Goal: Task Accomplishment & Management: Manage account settings

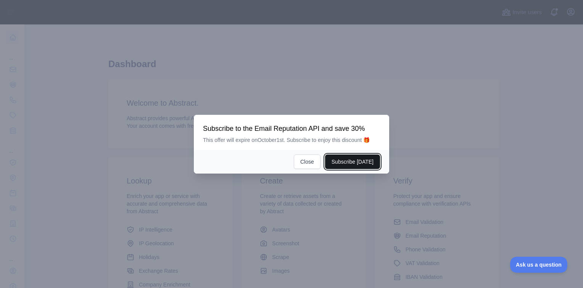
click at [354, 161] on button "Subscribe [DATE]" at bounding box center [352, 161] width 55 height 14
click at [311, 159] on button "Close" at bounding box center [307, 161] width 27 height 14
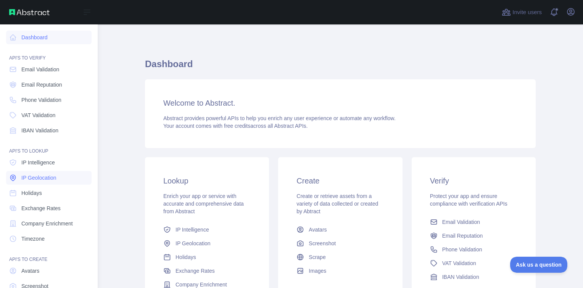
click at [41, 180] on span "IP Geolocation" at bounding box center [38, 178] width 35 height 8
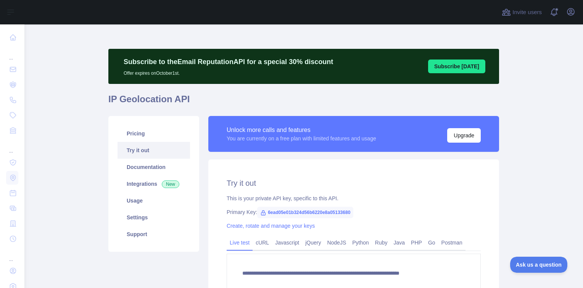
type textarea "**********"
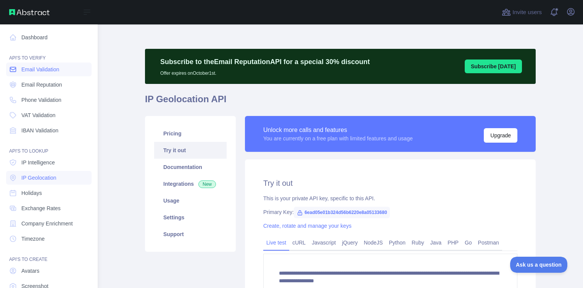
click at [39, 70] on span "Email Validation" at bounding box center [40, 70] width 38 height 8
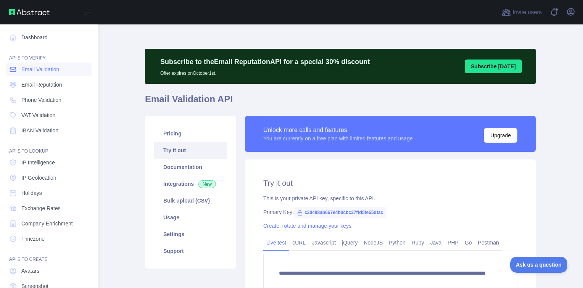
click at [42, 67] on span "Email Validation" at bounding box center [40, 70] width 38 height 8
click at [40, 85] on span "Email Reputation" at bounding box center [41, 85] width 41 height 8
click at [37, 70] on span "Email Validation" at bounding box center [40, 70] width 38 height 8
click at [45, 173] on link "IP Geolocation" at bounding box center [48, 178] width 85 height 14
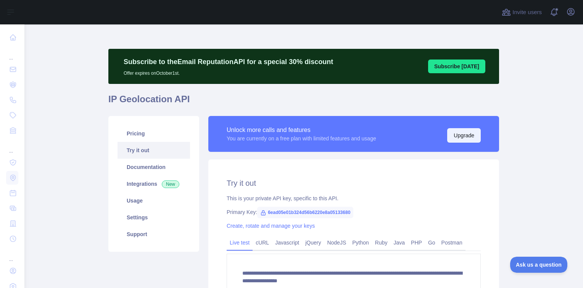
click at [461, 141] on button "Upgrade" at bounding box center [464, 135] width 34 height 14
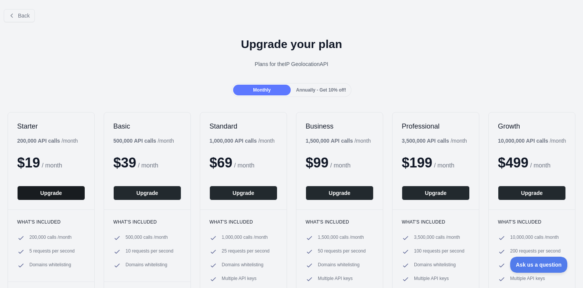
click at [45, 195] on button "Upgrade" at bounding box center [51, 193] width 68 height 14
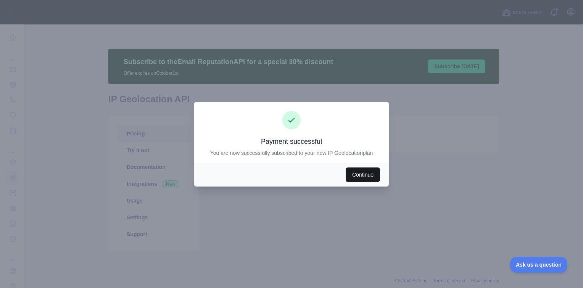
click at [363, 172] on button "Continue" at bounding box center [363, 174] width 34 height 14
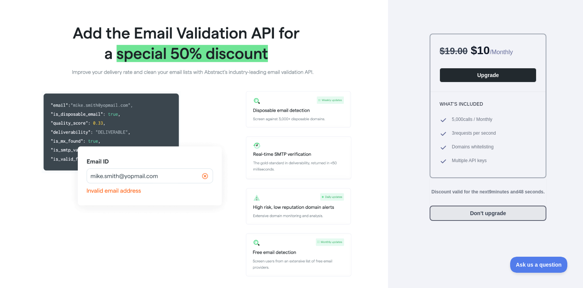
click at [458, 218] on button "Don't upgrade" at bounding box center [487, 213] width 117 height 15
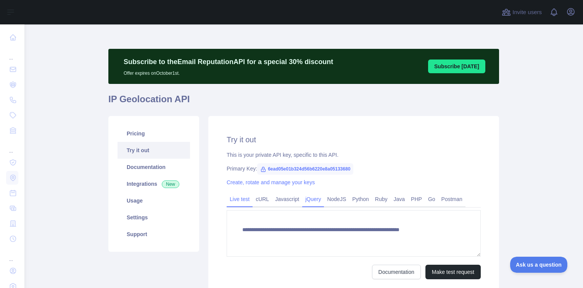
type textarea "**********"
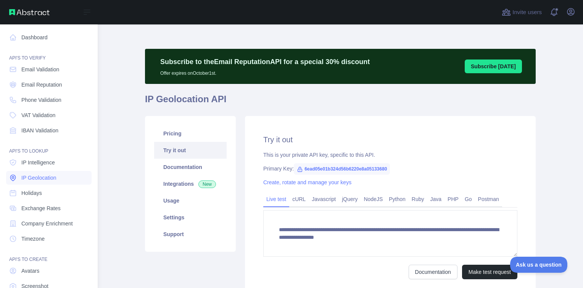
click at [41, 182] on link "IP Geolocation" at bounding box center [48, 178] width 85 height 14
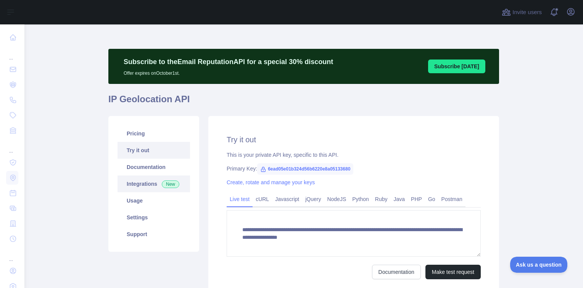
click at [148, 185] on link "Integrations New" at bounding box center [153, 183] width 72 height 17
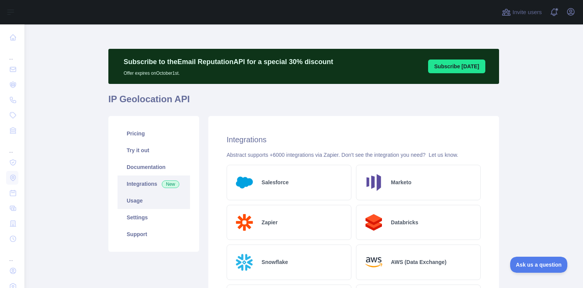
click at [136, 199] on link "Usage" at bounding box center [153, 200] width 72 height 17
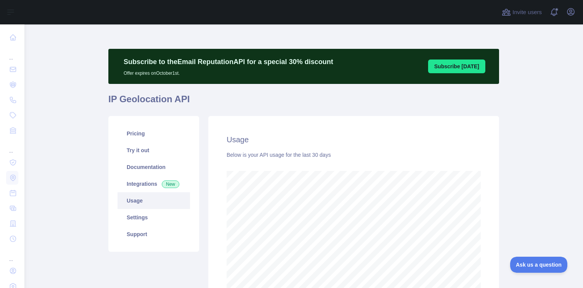
scroll to position [84, 0]
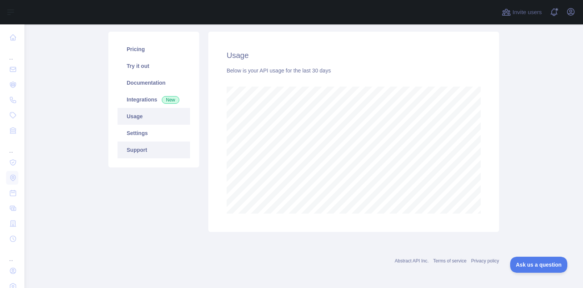
click at [139, 153] on link "Support" at bounding box center [153, 149] width 72 height 17
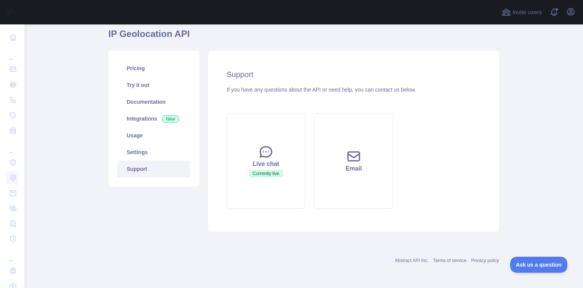
scroll to position [65, 0]
click at [138, 154] on link "Settings" at bounding box center [153, 152] width 72 height 17
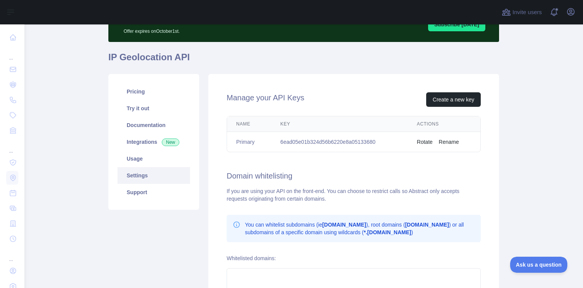
scroll to position [118, 0]
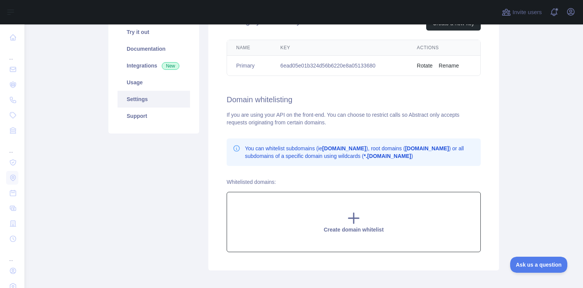
click at [352, 214] on icon at bounding box center [353, 218] width 15 height 15
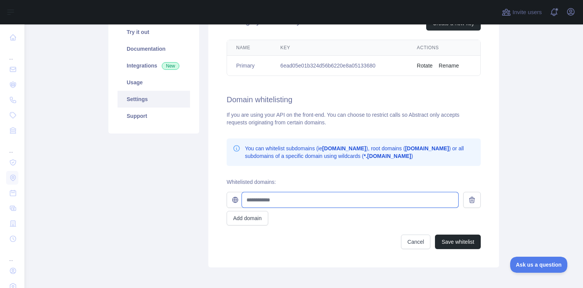
click at [314, 199] on input "text" at bounding box center [350, 199] width 216 height 15
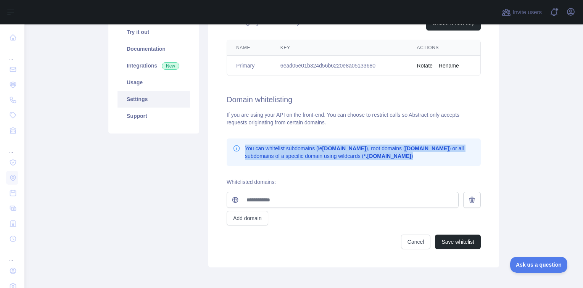
drag, startPoint x: 410, startPoint y: 158, endPoint x: 243, endPoint y: 146, distance: 167.5
click at [245, 146] on p "You can whitelist subdomains (ie app.domain.com ), root domains ( domain.com ) …" at bounding box center [360, 152] width 230 height 15
copy p "You can whitelist subdomains (ie app.domain.com ), root domains ( domain.com ) …"
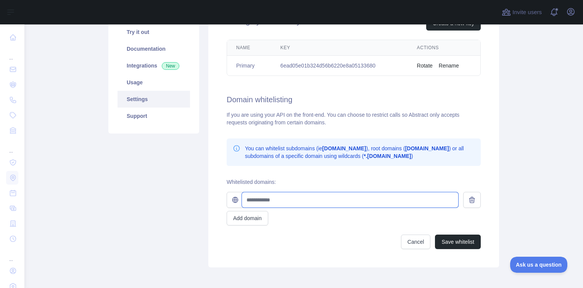
click at [311, 201] on input "text" at bounding box center [350, 199] width 216 height 15
paste input "**********"
click at [248, 202] on input "**********" at bounding box center [350, 199] width 216 height 15
type input "**********"
click at [251, 211] on button "Add domain" at bounding box center [248, 218] width 42 height 14
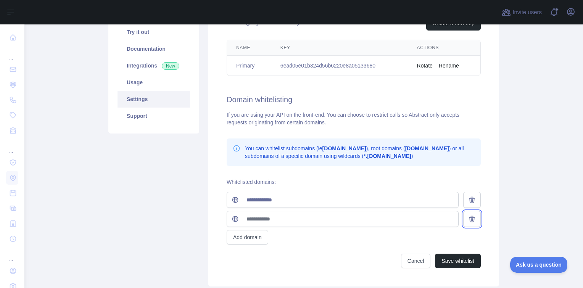
drag, startPoint x: 463, startPoint y: 216, endPoint x: 469, endPoint y: 219, distance: 6.3
click at [463, 216] on button at bounding box center [472, 219] width 18 height 16
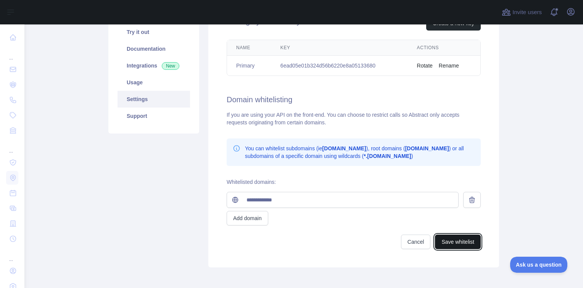
click at [459, 235] on button "Save whitelist" at bounding box center [458, 242] width 46 height 14
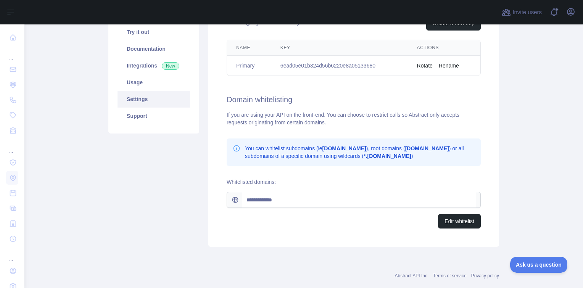
scroll to position [0, 0]
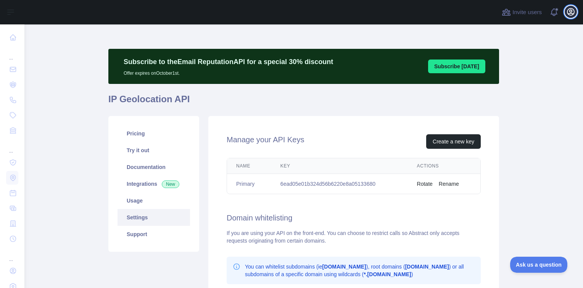
click at [569, 14] on icon "button" at bounding box center [570, 11] width 9 height 9
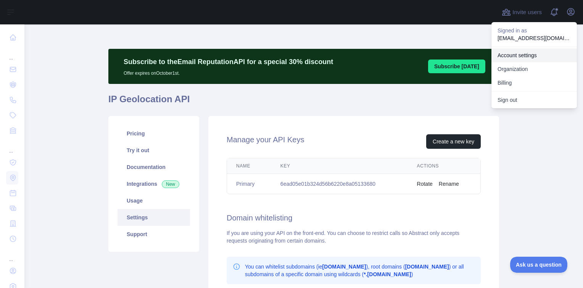
click at [527, 56] on link "Account settings" at bounding box center [533, 55] width 85 height 14
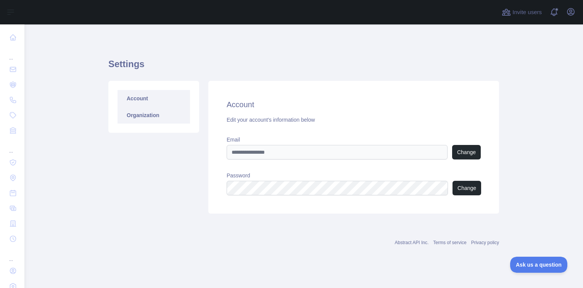
click at [141, 121] on link "Organization" at bounding box center [153, 115] width 72 height 17
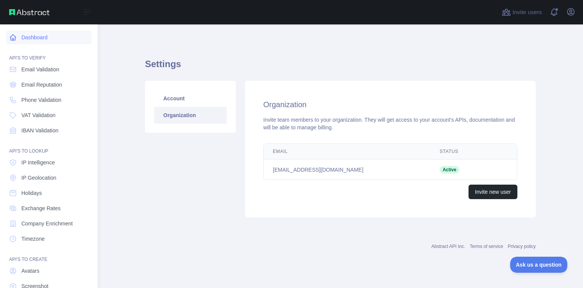
click at [34, 38] on link "Dashboard" at bounding box center [48, 38] width 85 height 14
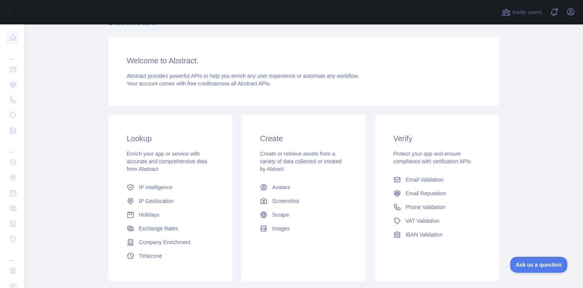
scroll to position [114, 0]
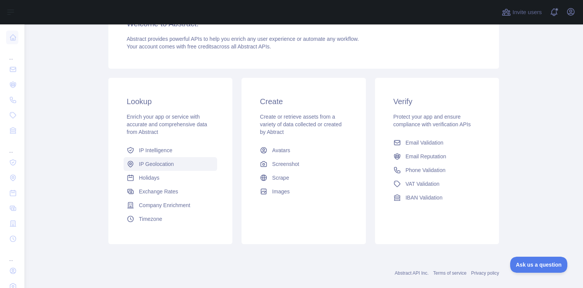
click at [164, 166] on span "IP Geolocation" at bounding box center [156, 164] width 35 height 8
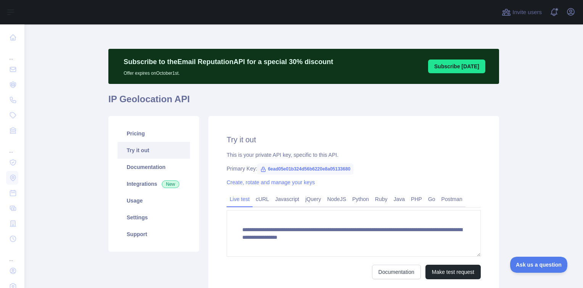
click at [146, 150] on link "Try it out" at bounding box center [153, 150] width 72 height 17
click at [146, 136] on link "Pricing" at bounding box center [153, 133] width 72 height 17
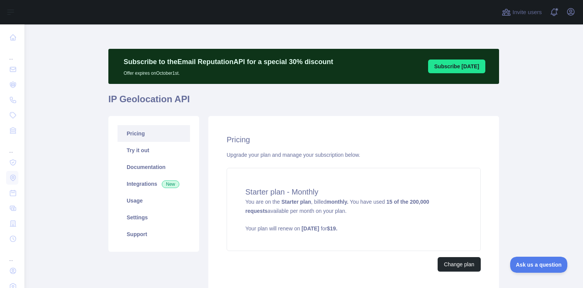
click at [151, 134] on link "Pricing" at bounding box center [153, 133] width 72 height 17
click at [145, 150] on link "Try it out" at bounding box center [153, 150] width 72 height 17
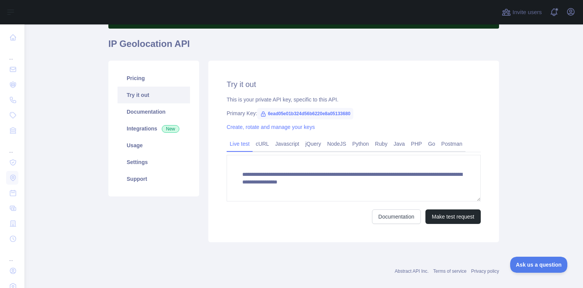
scroll to position [66, 0]
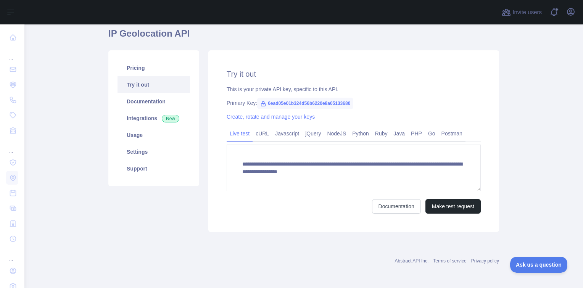
click at [310, 104] on span "6ead05e01b324d56b6220e8a05133680" at bounding box center [305, 103] width 96 height 11
copy span "6ead05e01b324d56b6220e8a05133680"
click at [270, 118] on link "Create, rotate and manage your keys" at bounding box center [271, 117] width 88 height 6
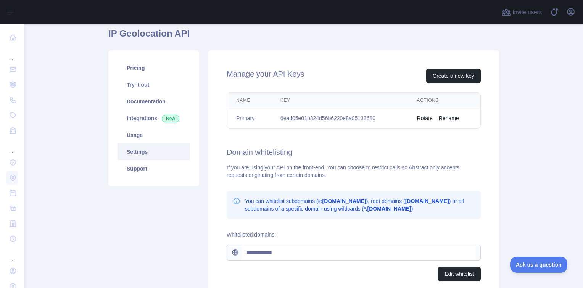
click at [444, 121] on button "Rename" at bounding box center [449, 118] width 20 height 8
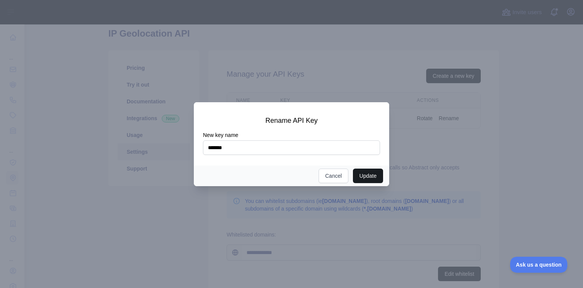
type input "*******"
click at [362, 171] on button "Update" at bounding box center [368, 176] width 30 height 14
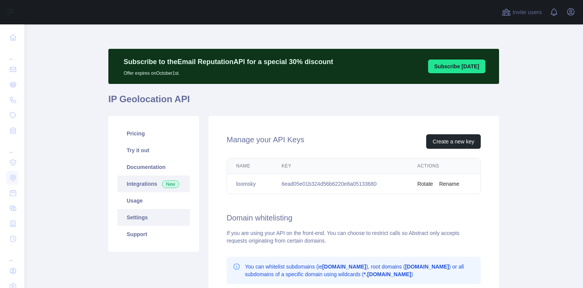
click at [145, 183] on link "Integrations New" at bounding box center [153, 183] width 72 height 17
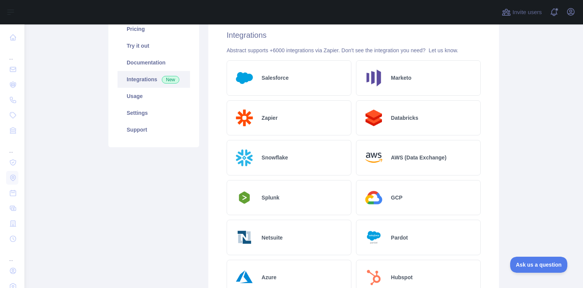
scroll to position [43, 0]
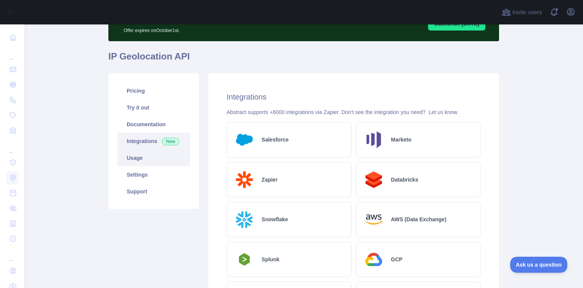
click at [148, 161] on link "Usage" at bounding box center [153, 158] width 72 height 17
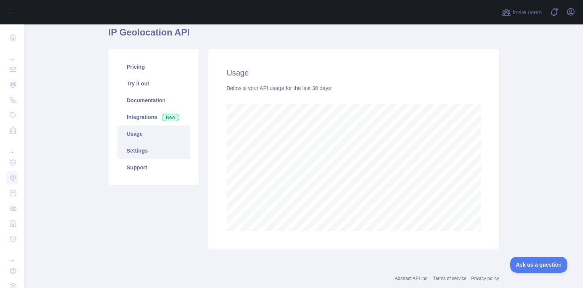
scroll to position [84, 0]
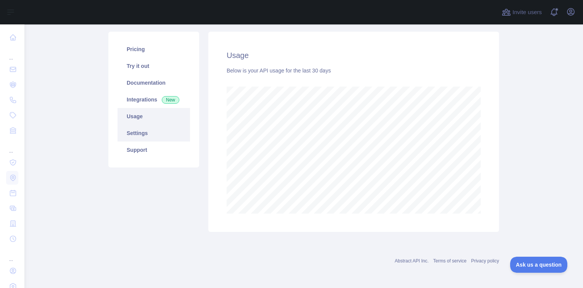
click at [144, 131] on link "Settings" at bounding box center [153, 133] width 72 height 17
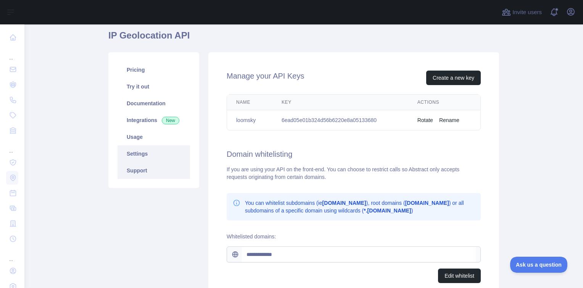
scroll to position [46, 0]
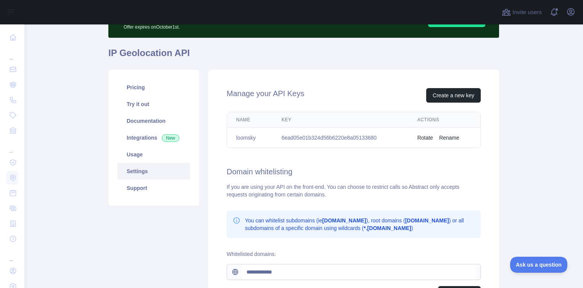
click at [296, 136] on td "6ead05e01b324d56b6220e8a05133680" at bounding box center [340, 138] width 136 height 20
copy td "6ead05e01b324d56b6220e8a05133680"
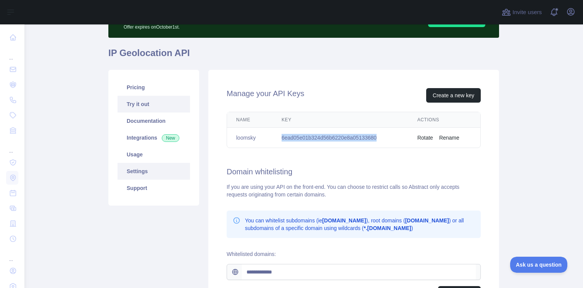
click at [150, 110] on link "Try it out" at bounding box center [153, 104] width 72 height 17
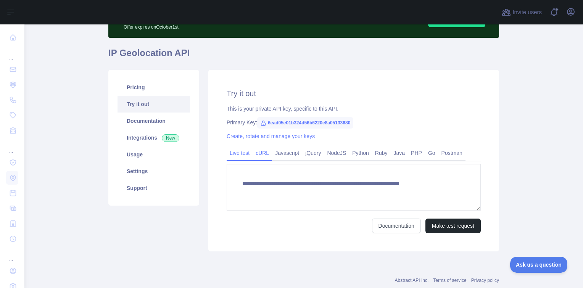
type textarea "**********"
click at [258, 157] on link "cURL" at bounding box center [261, 153] width 19 height 12
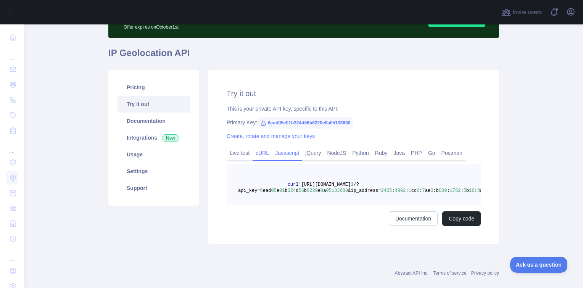
click at [289, 154] on link "Javascript" at bounding box center [287, 153] width 30 height 12
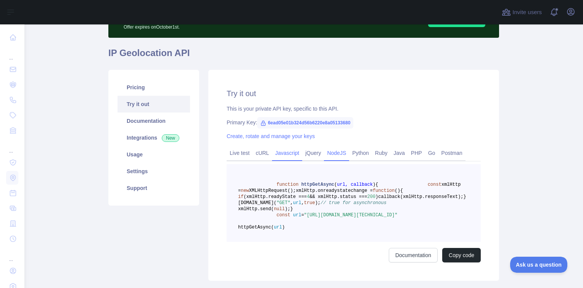
click at [331, 154] on link "NodeJS" at bounding box center [336, 153] width 25 height 12
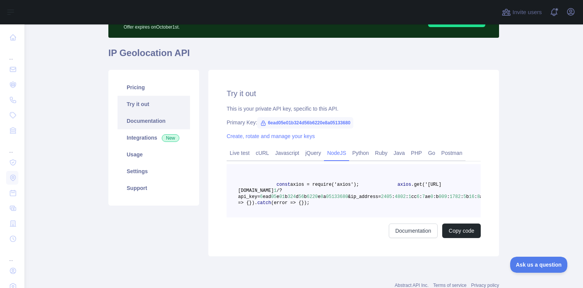
click at [152, 119] on link "Documentation" at bounding box center [153, 121] width 72 height 17
click at [148, 162] on link "Usage" at bounding box center [153, 154] width 72 height 17
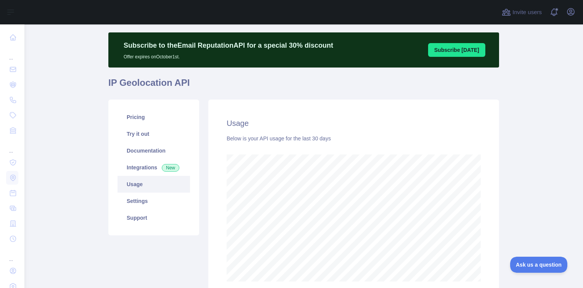
scroll to position [8, 0]
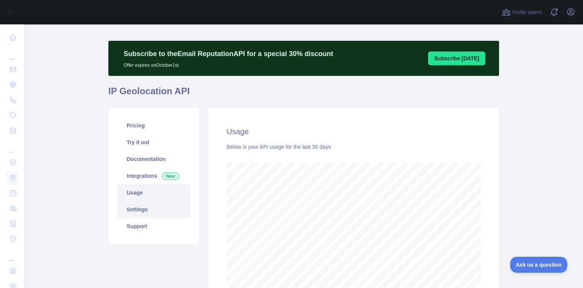
click at [164, 212] on link "Settings" at bounding box center [153, 209] width 72 height 17
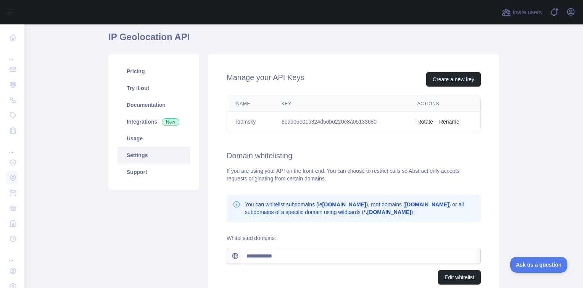
scroll to position [84, 0]
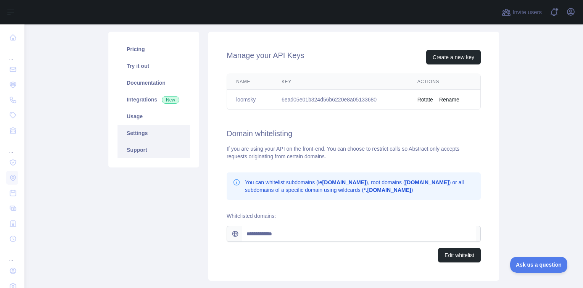
click at [140, 151] on link "Support" at bounding box center [153, 149] width 72 height 17
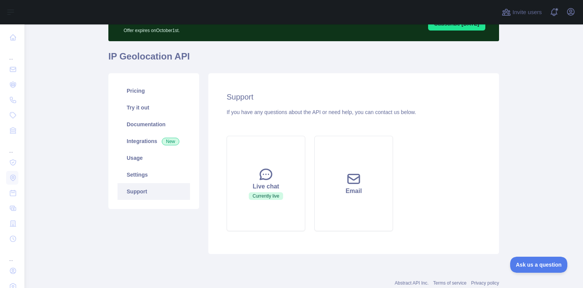
scroll to position [27, 0]
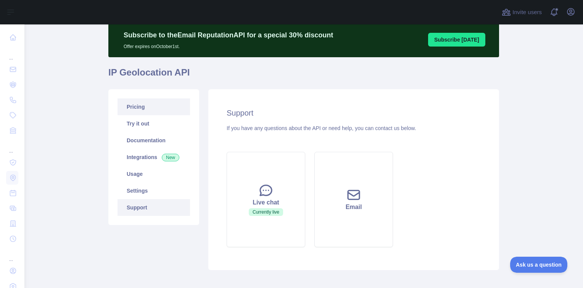
click at [145, 109] on link "Pricing" at bounding box center [153, 106] width 72 height 17
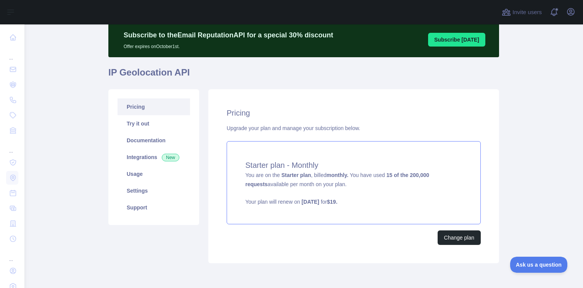
click at [318, 182] on span "You are on the Starter plan , billed monthly. You have used 15 of the 200,000 r…" at bounding box center [353, 189] width 217 height 34
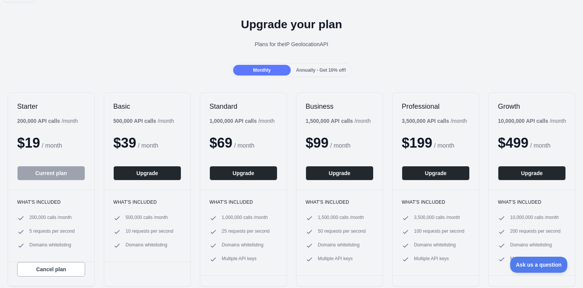
scroll to position [38, 0]
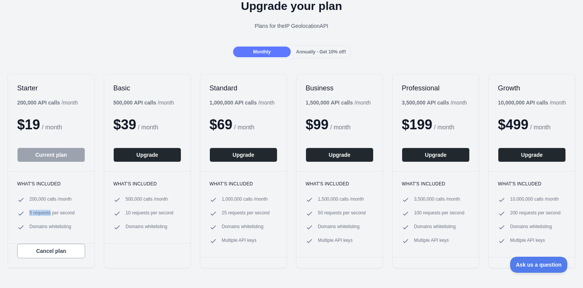
drag, startPoint x: 30, startPoint y: 214, endPoint x: 50, endPoint y: 213, distance: 20.2
click at [50, 213] on span "5 requests per second" at bounding box center [51, 214] width 45 height 8
drag, startPoint x: 50, startPoint y: 213, endPoint x: 61, endPoint y: 220, distance: 13.0
click at [61, 220] on ul "200,000 calls / month 5 requests per second Domains whitelisting" at bounding box center [51, 213] width 68 height 35
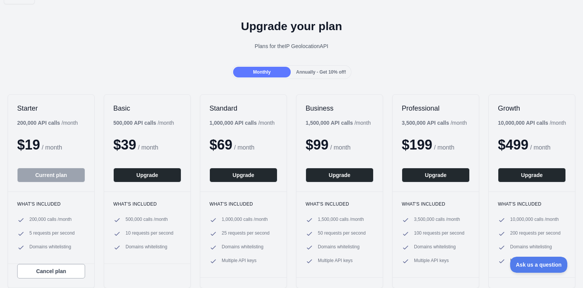
scroll to position [0, 0]
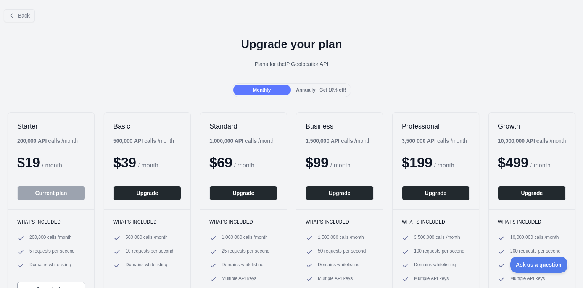
click at [314, 87] on span "Annually - Get 10% off!" at bounding box center [321, 89] width 50 height 5
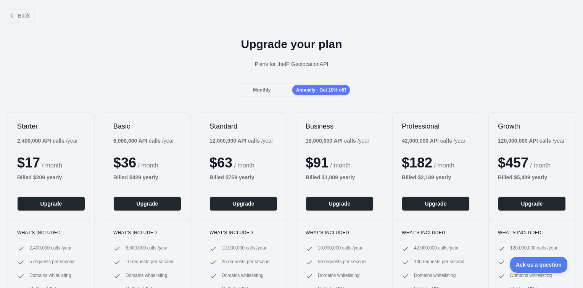
click at [263, 88] on span "Monthly" at bounding box center [262, 89] width 18 height 5
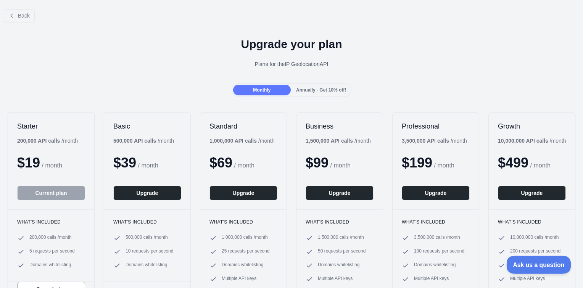
click at [523, 259] on button "Ask us a question" at bounding box center [534, 264] width 57 height 16
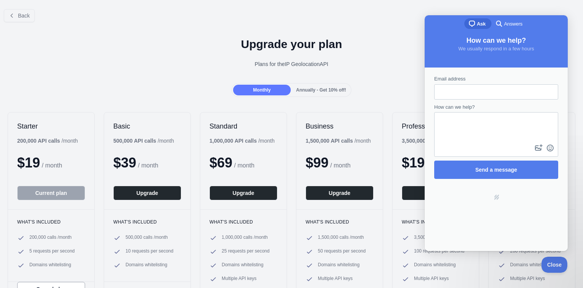
click at [513, 25] on span "Answers" at bounding box center [513, 24] width 18 height 8
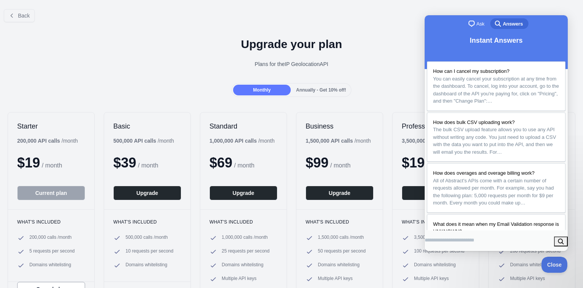
click at [476, 26] on span "Ask" at bounding box center [480, 24] width 8 height 8
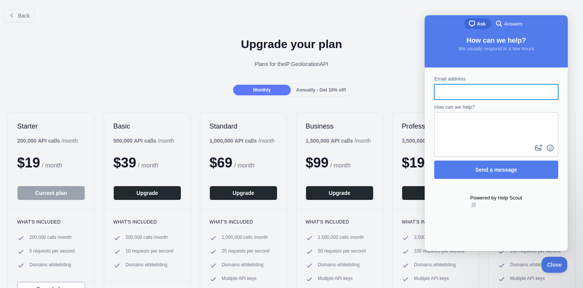
click at [496, 202] on link "hs-logo" at bounding box center [496, 205] width 52 height 6
click at [316, 232] on div "What's included 1,500,000 calls / month 50 requests per second Domains whitelis…" at bounding box center [339, 252] width 86 height 86
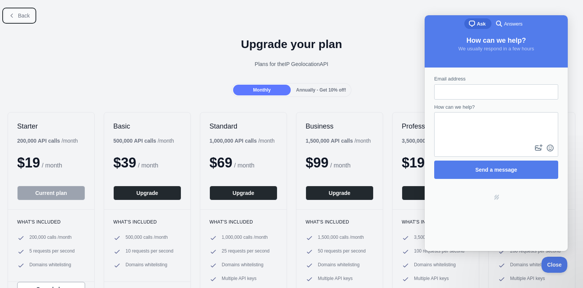
click at [17, 9] on button "Back" at bounding box center [19, 15] width 31 height 13
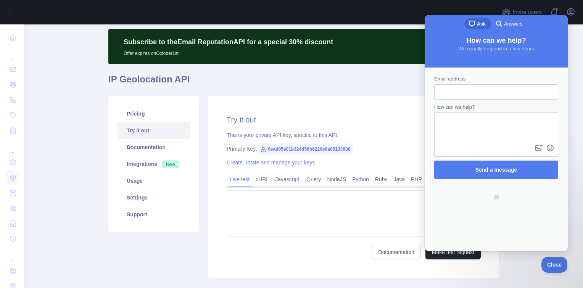
type textarea "**********"
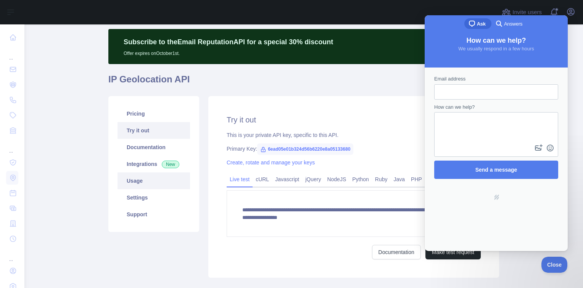
click at [141, 183] on link "Usage" at bounding box center [153, 180] width 72 height 17
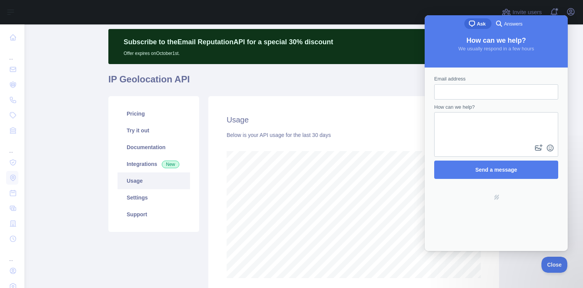
scroll to position [264, 552]
click at [555, 264] on span "Close" at bounding box center [552, 263] width 26 height 5
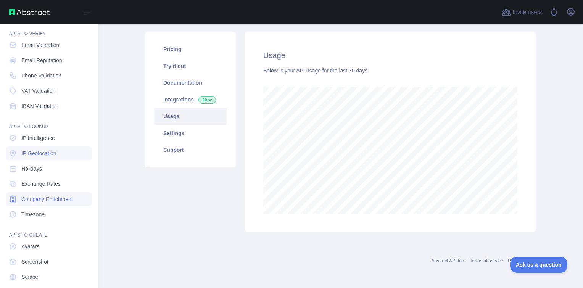
scroll to position [47, 0]
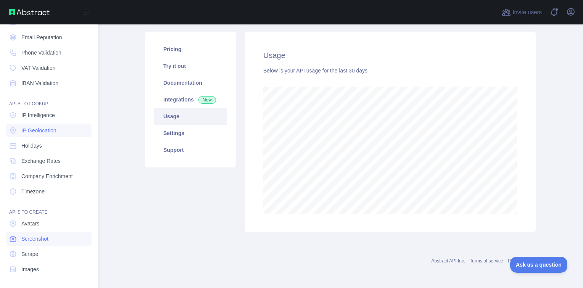
click at [44, 236] on span "Screenshot" at bounding box center [34, 239] width 27 height 8
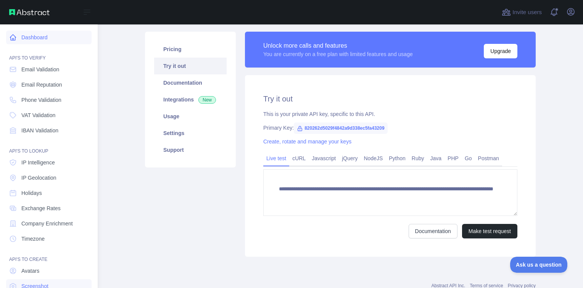
click at [45, 40] on link "Dashboard" at bounding box center [48, 38] width 85 height 14
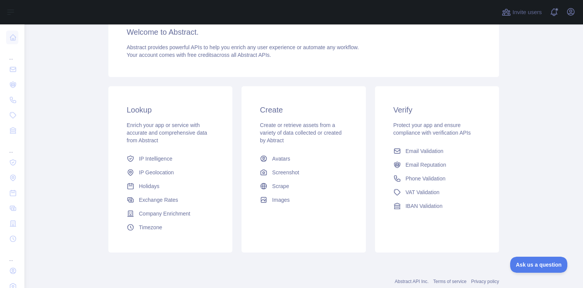
scroll to position [88, 0]
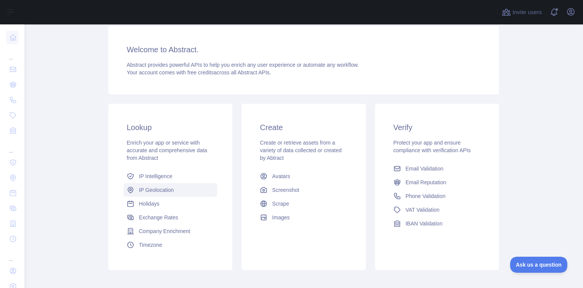
click at [148, 191] on span "IP Geolocation" at bounding box center [156, 190] width 35 height 8
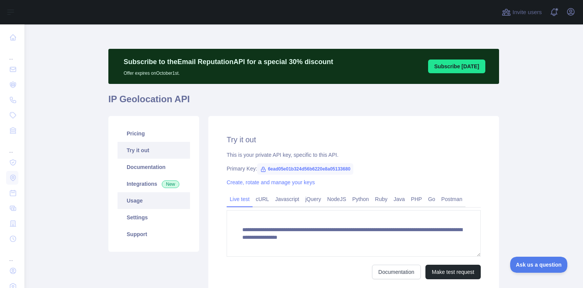
click at [148, 201] on link "Usage" at bounding box center [153, 200] width 72 height 17
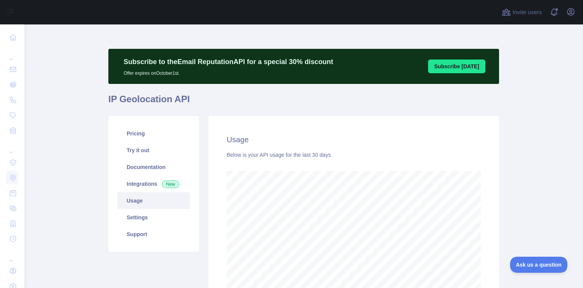
scroll to position [84, 0]
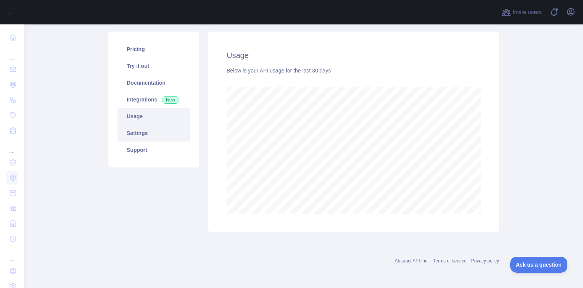
click at [165, 134] on link "Settings" at bounding box center [153, 133] width 72 height 17
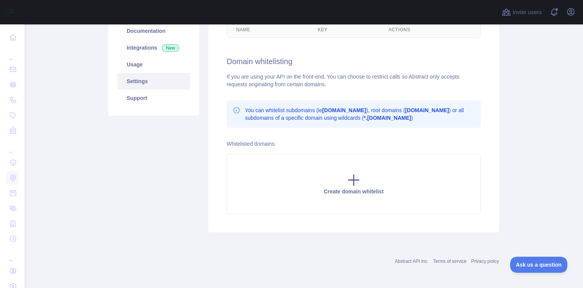
scroll to position [133, 0]
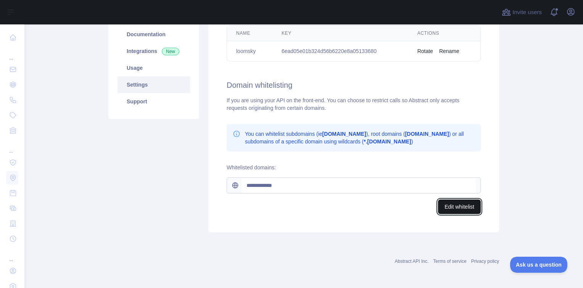
click at [453, 202] on button "Edit whitelist" at bounding box center [459, 206] width 43 height 14
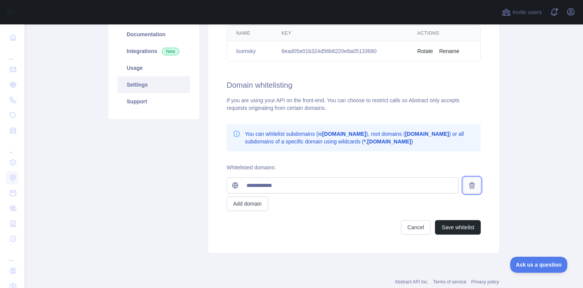
click at [463, 186] on button at bounding box center [472, 185] width 18 height 16
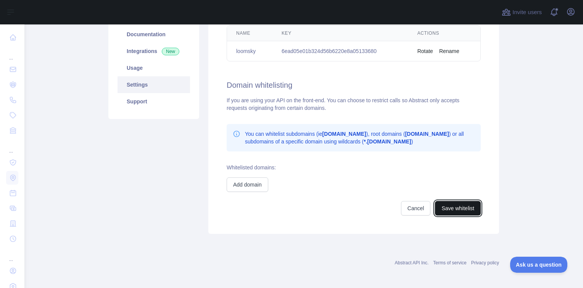
click at [452, 206] on button "Save whitelist" at bounding box center [458, 208] width 46 height 14
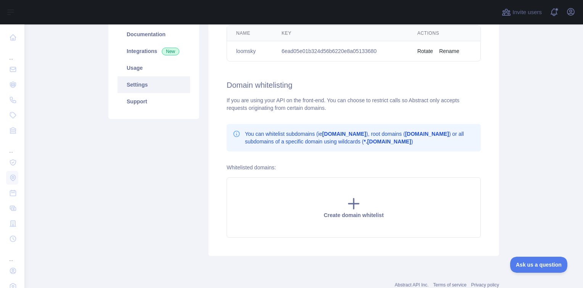
click at [510, 146] on main "Subscribe to the Email Reputation API for a special 30 % discount Offer expires…" at bounding box center [303, 156] width 558 height 264
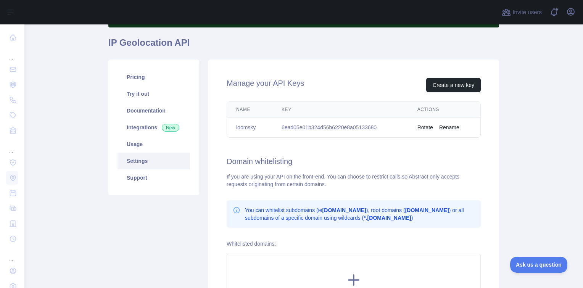
scroll to position [0, 0]
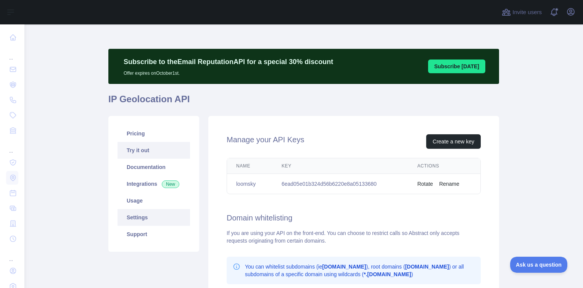
click at [145, 153] on link "Try it out" at bounding box center [153, 150] width 72 height 17
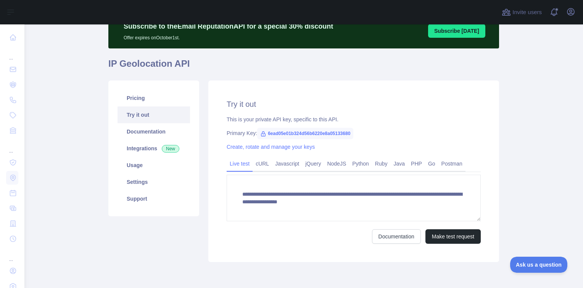
scroll to position [66, 0]
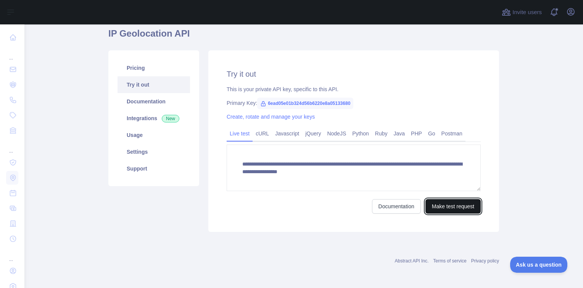
click at [441, 208] on button "Make test request" at bounding box center [452, 206] width 55 height 14
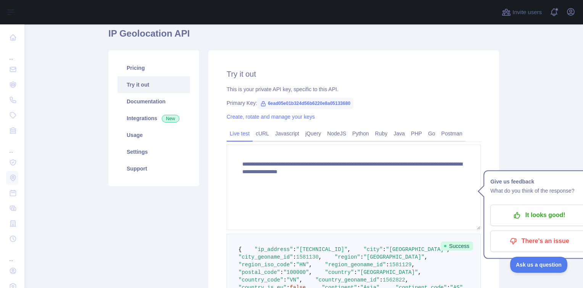
drag, startPoint x: 474, startPoint y: 189, endPoint x: 481, endPoint y: 229, distance: 40.2
click at [481, 229] on div "**********" at bounding box center [353, 253] width 291 height 406
click at [531, 216] on p "It looks good!" at bounding box center [539, 215] width 86 height 13
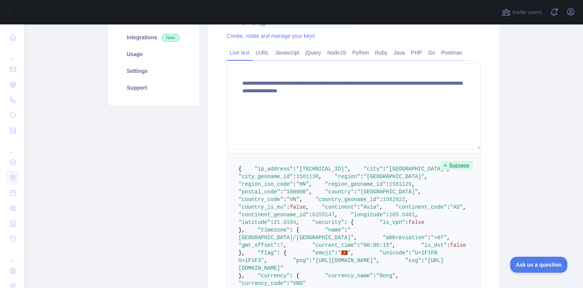
scroll to position [104, 0]
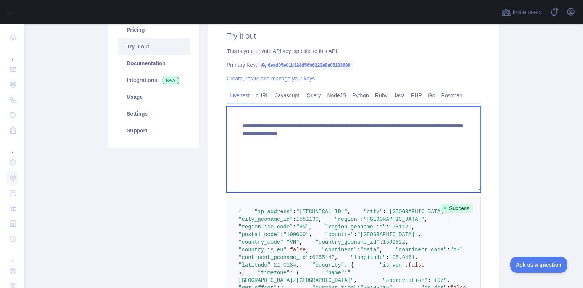
click at [351, 149] on textarea "**********" at bounding box center [354, 149] width 254 height 86
click at [332, 134] on textarea "**********" at bounding box center [354, 149] width 254 height 86
click at [331, 134] on textarea "**********" at bounding box center [354, 149] width 254 height 86
drag, startPoint x: 405, startPoint y: 132, endPoint x: 410, endPoint y: 136, distance: 6.8
click at [405, 132] on textarea "**********" at bounding box center [354, 149] width 254 height 86
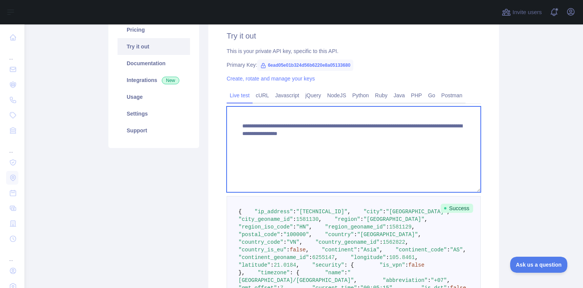
click at [414, 149] on textarea "**********" at bounding box center [354, 149] width 254 height 86
drag, startPoint x: 385, startPoint y: 135, endPoint x: 388, endPoint y: 145, distance: 10.3
click at [388, 145] on textarea "**********" at bounding box center [354, 149] width 254 height 86
paste textarea
click at [388, 135] on textarea "**********" at bounding box center [354, 149] width 254 height 86
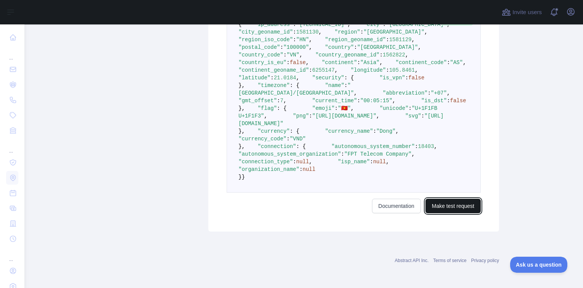
click at [459, 206] on button "Make test request" at bounding box center [452, 206] width 55 height 14
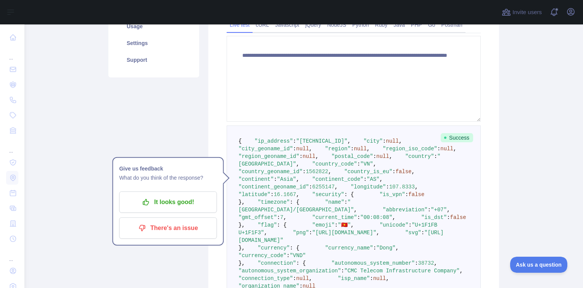
scroll to position [130, 0]
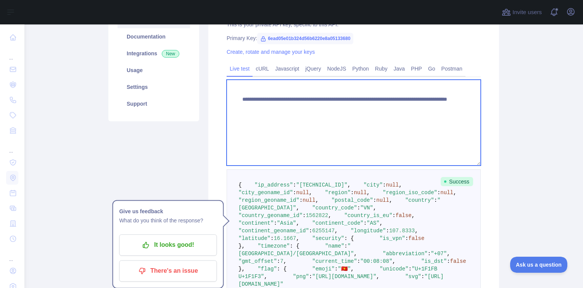
drag, startPoint x: 386, startPoint y: 110, endPoint x: 440, endPoint y: 110, distance: 53.8
click at [440, 110] on textarea "**********" at bounding box center [354, 123] width 254 height 86
paste textarea
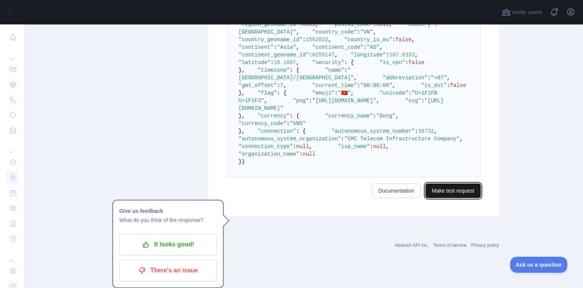
click at [455, 198] on button "Make test request" at bounding box center [452, 190] width 55 height 14
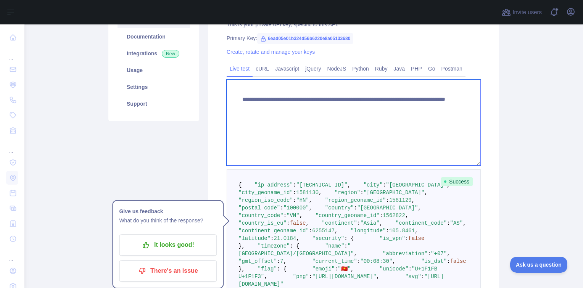
click at [396, 128] on textarea "**********" at bounding box center [354, 123] width 254 height 86
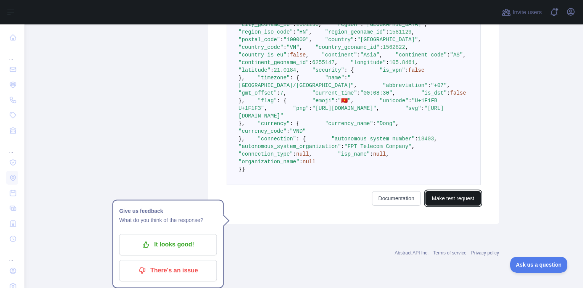
click at [458, 206] on button "Make test request" at bounding box center [452, 198] width 55 height 14
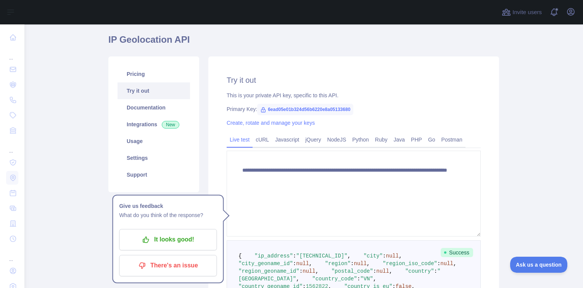
scroll to position [54, 0]
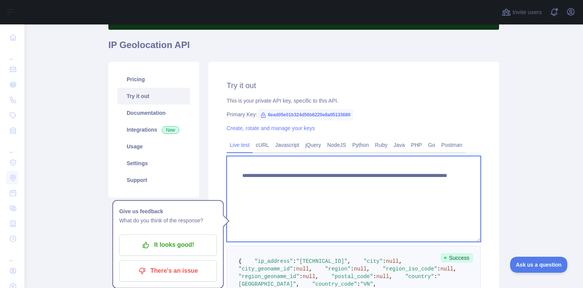
click at [428, 182] on textarea "**********" at bounding box center [354, 199] width 254 height 86
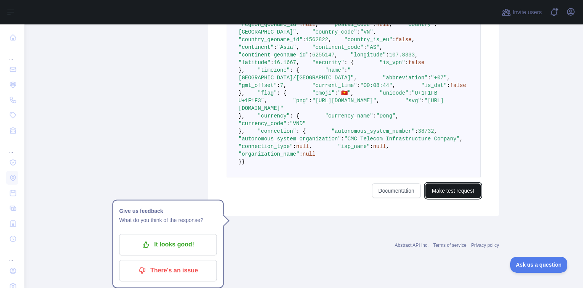
click at [456, 198] on button "Make test request" at bounding box center [452, 190] width 55 height 14
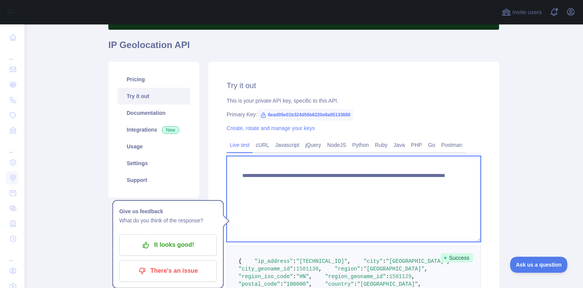
drag, startPoint x: 388, startPoint y: 183, endPoint x: 434, endPoint y: 183, distance: 46.2
click at [434, 183] on textarea "**********" at bounding box center [354, 199] width 254 height 86
paste textarea "*******"
type textarea "**********"
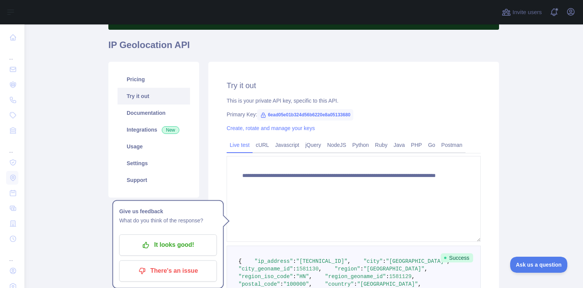
click at [495, 167] on div "**********" at bounding box center [353, 265] width 291 height 407
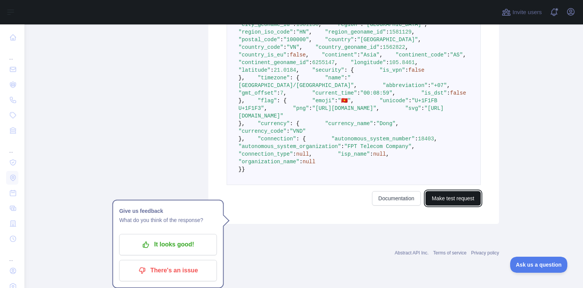
click at [448, 205] on button "Make test request" at bounding box center [452, 198] width 55 height 14
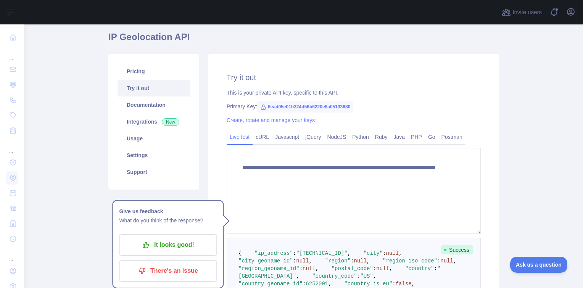
scroll to position [62, 0]
drag, startPoint x: 335, startPoint y: 139, endPoint x: 349, endPoint y: 143, distance: 14.8
click at [335, 139] on link "NodeJS" at bounding box center [336, 137] width 25 height 12
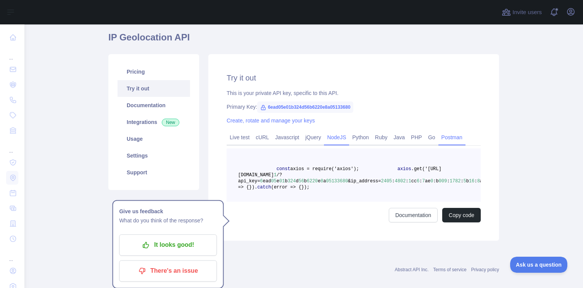
click at [444, 140] on link "Postman" at bounding box center [451, 137] width 27 height 12
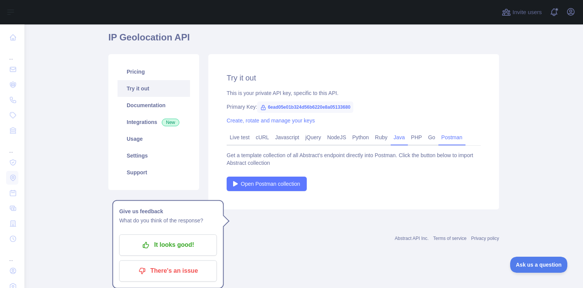
click at [391, 138] on link "Java" at bounding box center [400, 137] width 18 height 12
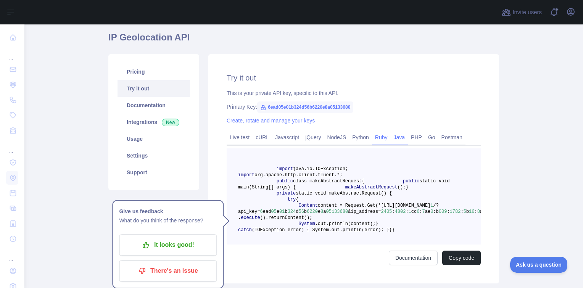
click at [376, 137] on link "Ruby" at bounding box center [381, 137] width 19 height 12
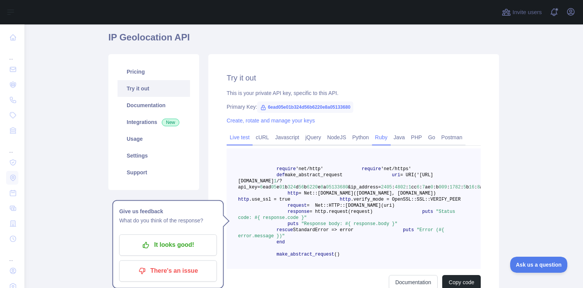
click at [238, 137] on link "Live test" at bounding box center [240, 137] width 26 height 12
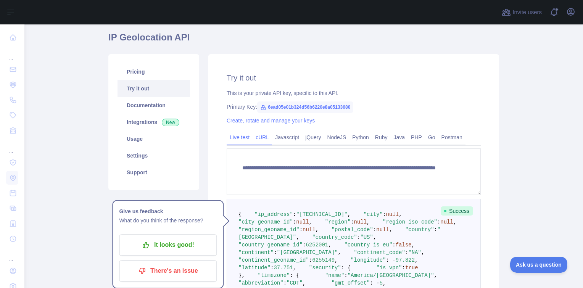
click at [258, 137] on link "cURL" at bounding box center [261, 137] width 19 height 12
